Goal: Task Accomplishment & Management: Manage account settings

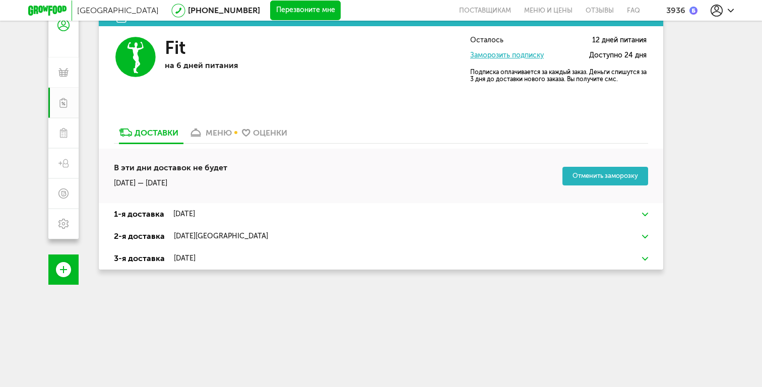
scroll to position [96, 0]
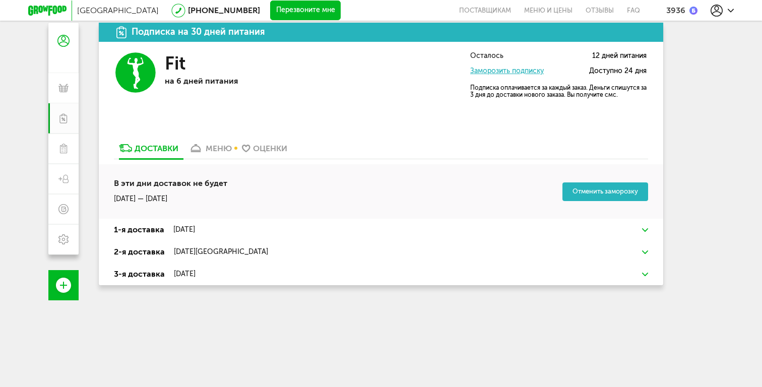
click at [254, 152] on div "Оценки" at bounding box center [270, 149] width 34 height 10
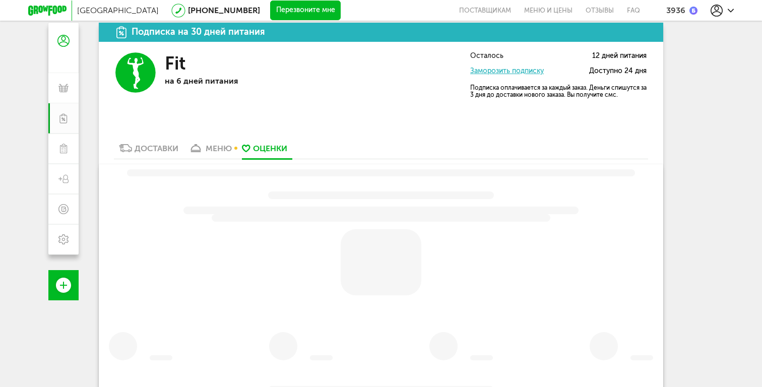
click at [227, 154] on link "меню" at bounding box center [209, 151] width 53 height 16
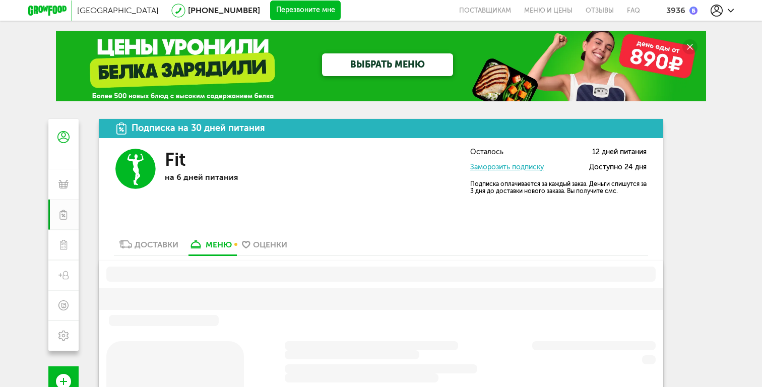
click at [172, 9] on use at bounding box center [179, 11] width 14 height 14
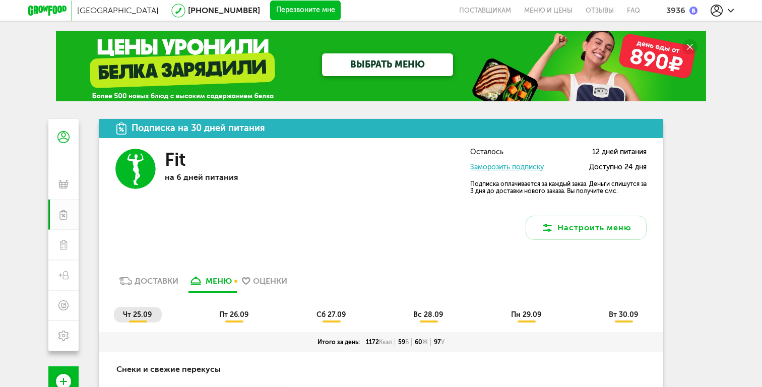
click at [270, 6] on button "Перезвоните мне" at bounding box center [305, 11] width 71 height 20
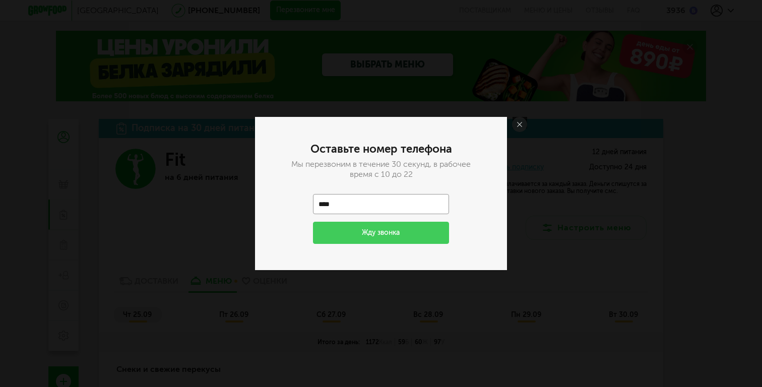
click at [351, 195] on input "****" at bounding box center [381, 204] width 136 height 20
click at [372, 202] on input "****" at bounding box center [381, 204] width 136 height 20
type input "**********"
click at [327, 241] on button "Жду звонка" at bounding box center [381, 233] width 136 height 22
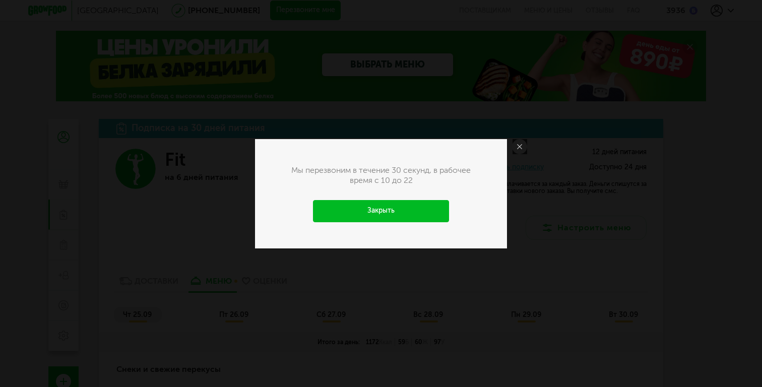
click at [403, 213] on link "Закрыть" at bounding box center [381, 211] width 136 height 22
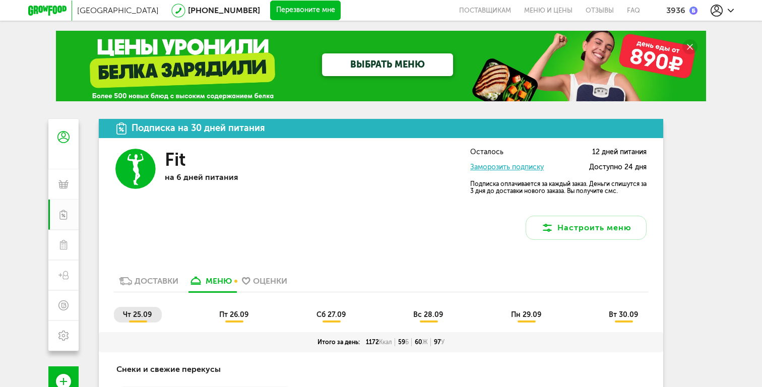
scroll to position [20, 0]
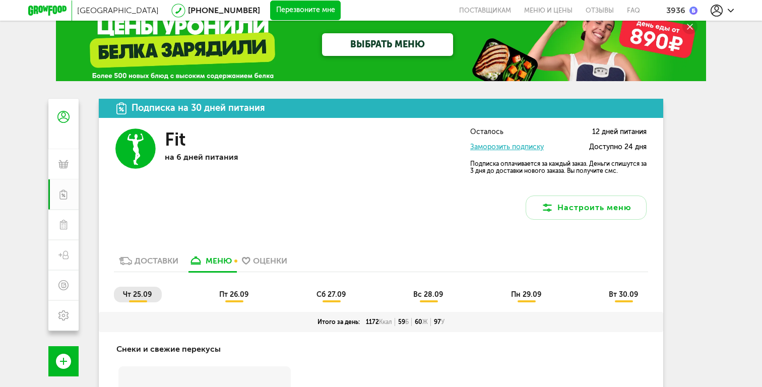
click at [509, 146] on link "Заморозить подписку" at bounding box center [507, 147] width 74 height 9
click at [717, 14] on icon at bounding box center [716, 11] width 12 height 12
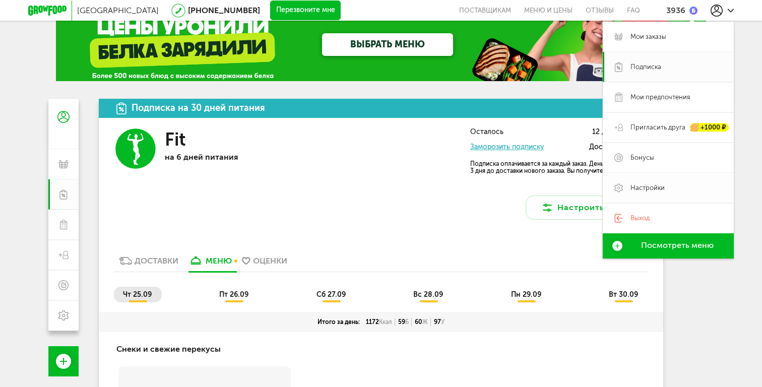
click at [653, 192] on span "Настройки" at bounding box center [647, 187] width 34 height 9
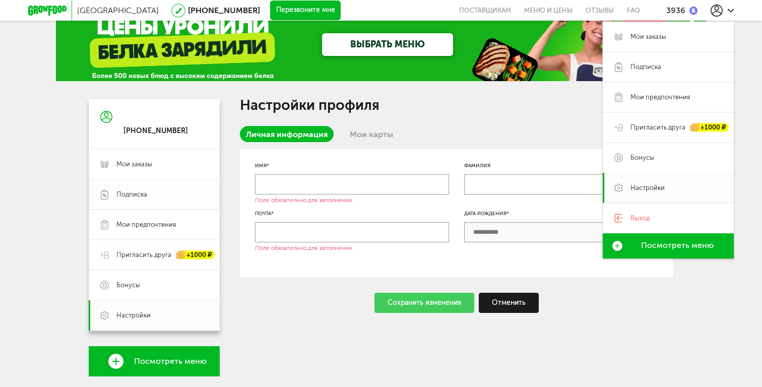
click at [159, 202] on link "Подписка" at bounding box center [154, 194] width 131 height 30
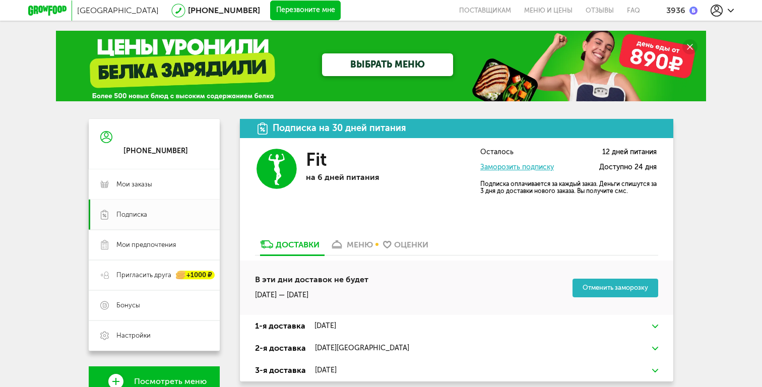
click at [349, 245] on div "меню" at bounding box center [360, 245] width 26 height 10
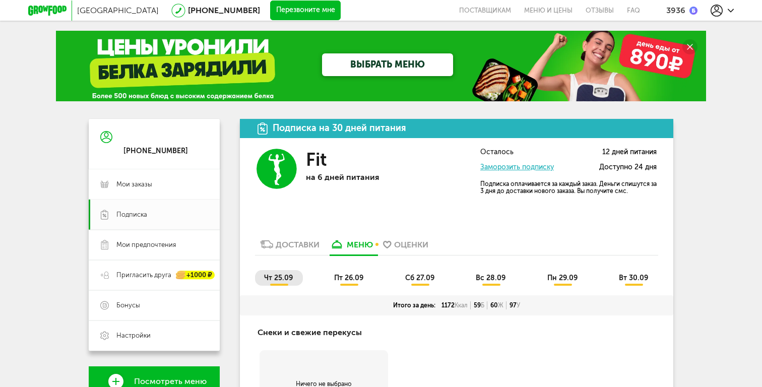
click at [337, 128] on div "Подписка на 30 дней питания" at bounding box center [339, 128] width 133 height 10
click at [254, 135] on div "Подписка на 30 дней питания" at bounding box center [456, 128] width 433 height 19
click at [257, 134] on div "Подписка на 30 дней питания" at bounding box center [456, 128] width 433 height 19
click at [717, 9] on icon at bounding box center [716, 11] width 12 height 12
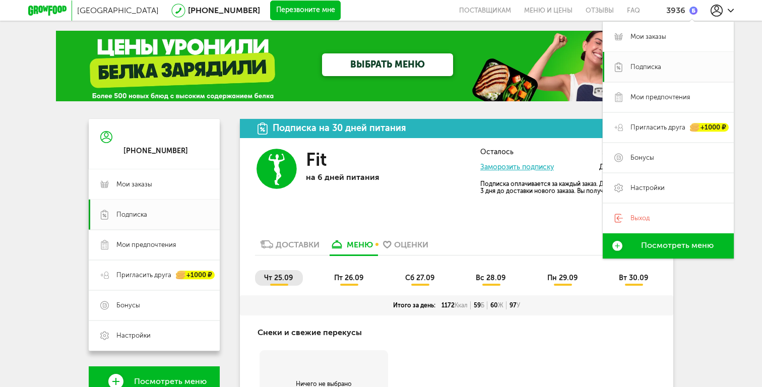
click at [393, 77] on div "ВЫБРАТЬ МЕНЮ" at bounding box center [380, 66] width 389 height 71
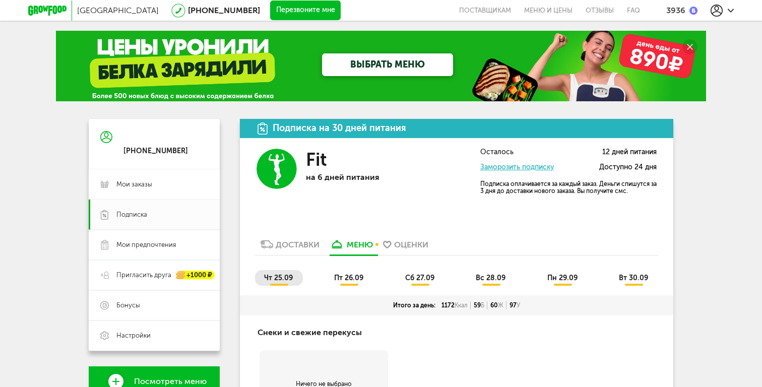
click at [717, 5] on use at bounding box center [716, 11] width 12 height 12
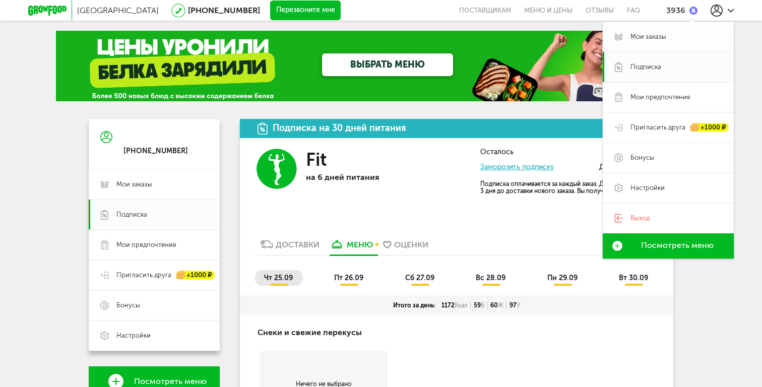
click at [633, 30] on link "Мои заказы" at bounding box center [667, 37] width 131 height 30
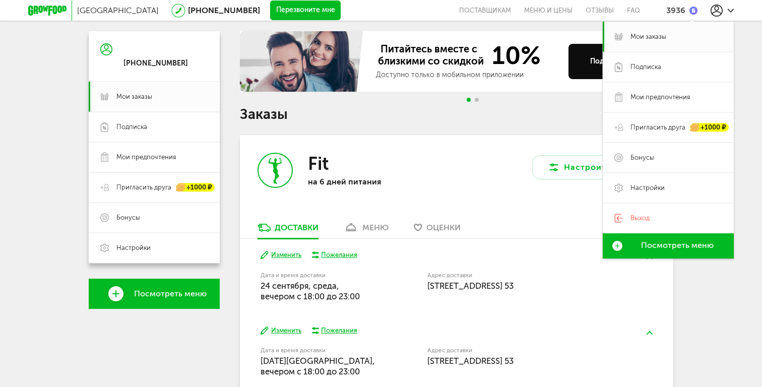
scroll to position [130, 0]
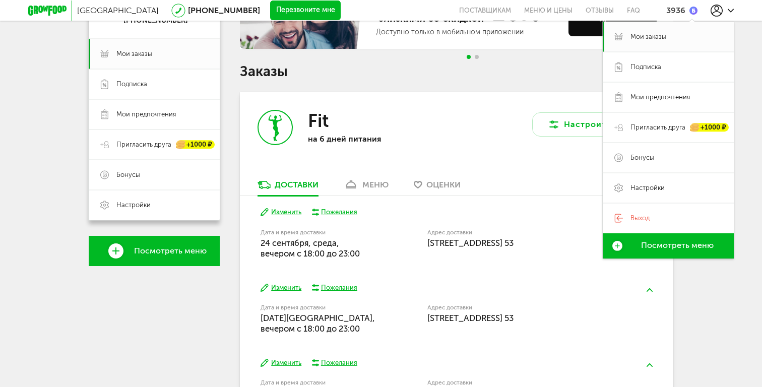
click at [473, 107] on div "Настроить меню" at bounding box center [564, 135] width 217 height 87
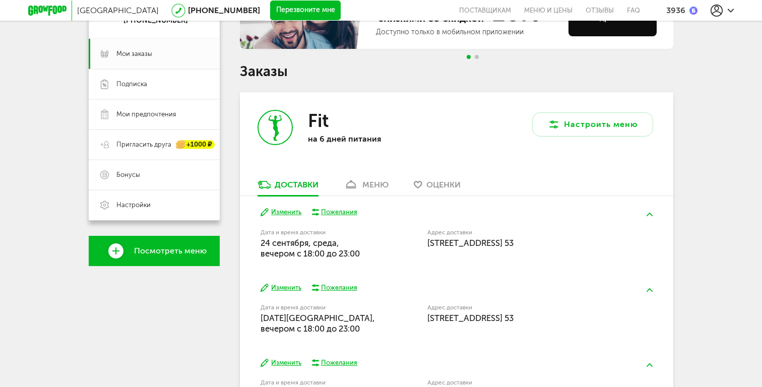
scroll to position [217, 0]
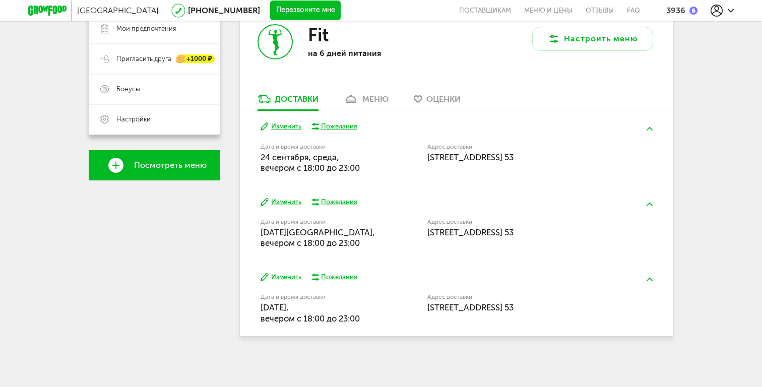
click at [280, 123] on button "Изменить" at bounding box center [280, 127] width 41 height 10
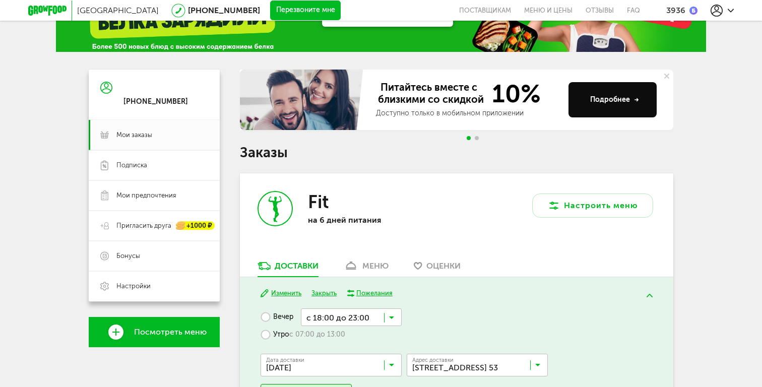
scroll to position [0, 0]
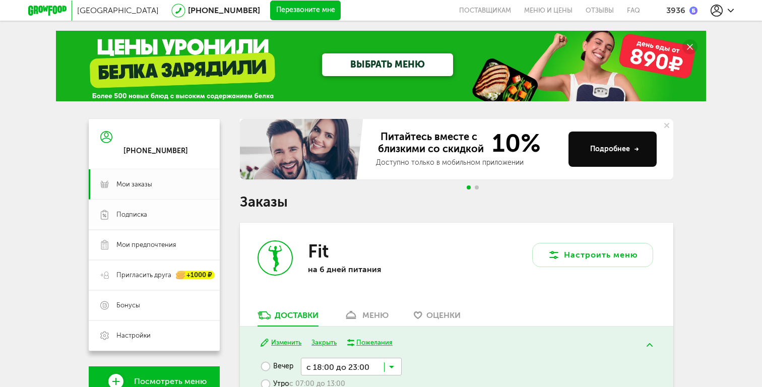
click at [133, 210] on span "Подписка" at bounding box center [131, 214] width 31 height 9
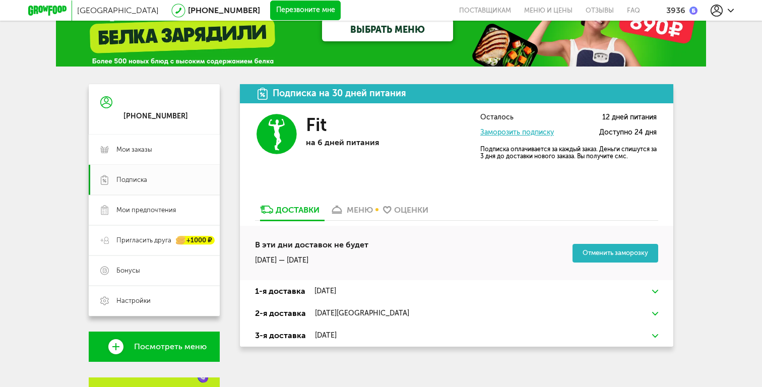
scroll to position [59, 0]
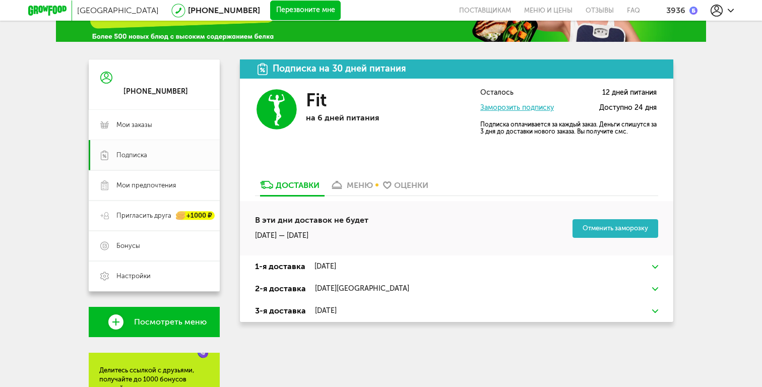
click at [593, 222] on button "Отменить заморозку" at bounding box center [615, 228] width 86 height 19
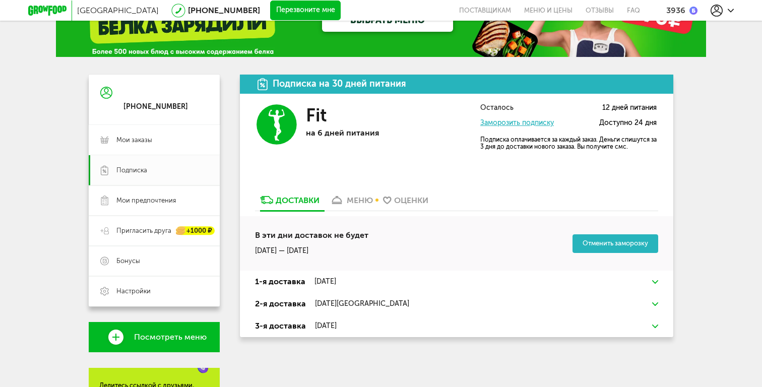
scroll to position [0, 0]
